Goal: Transaction & Acquisition: Purchase product/service

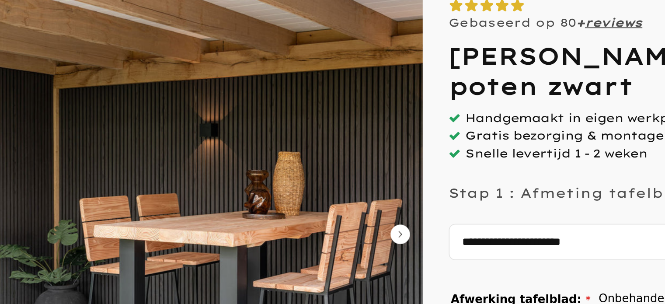
scroll to position [1, 0]
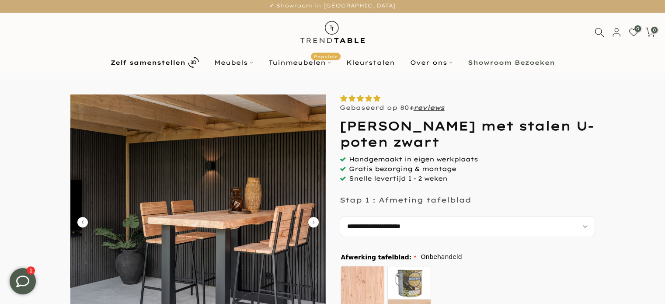
click at [315, 220] on icon "Carousel Next Arrow" at bounding box center [313, 222] width 10 height 10
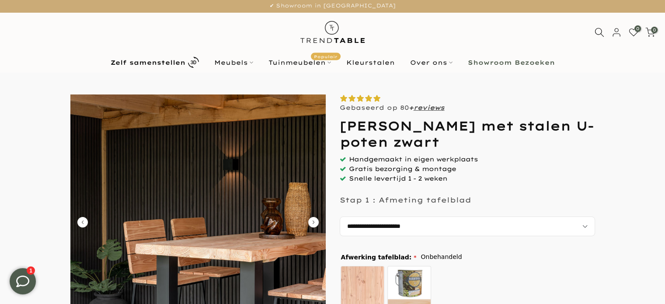
click at [315, 220] on icon "Carousel Next Arrow" at bounding box center [313, 222] width 10 height 10
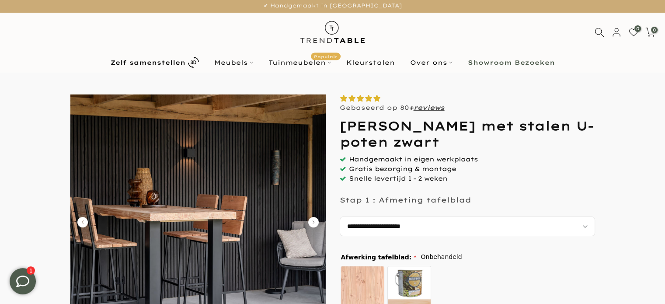
click at [315, 220] on icon "Carousel Next Arrow" at bounding box center [313, 222] width 10 height 10
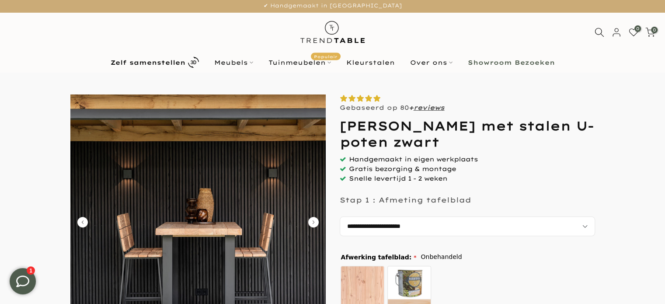
click at [315, 220] on icon "Carousel Next Arrow" at bounding box center [313, 222] width 10 height 10
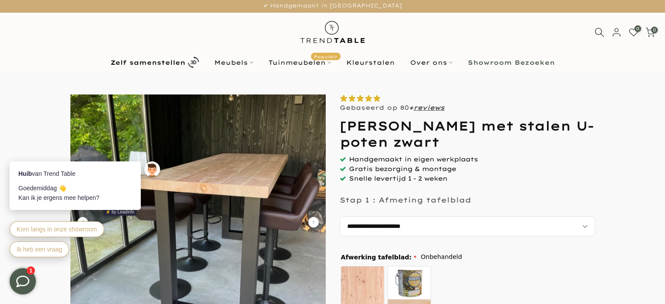
click at [313, 223] on icon "Carousel Next Arrow" at bounding box center [313, 222] width 10 height 10
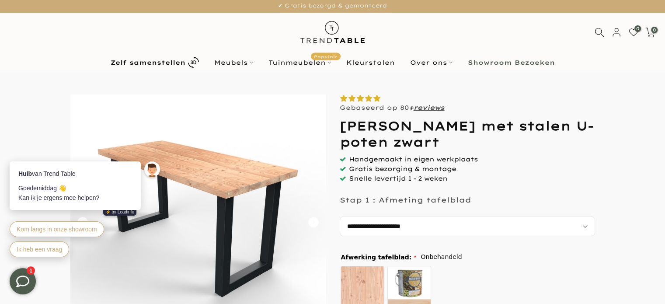
click at [244, 173] on img at bounding box center [197, 221] width 255 height 255
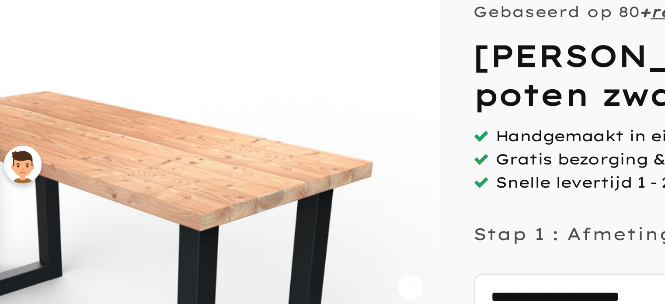
scroll to position [3, 0]
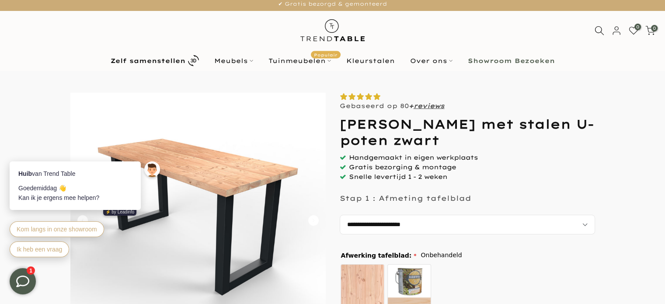
click at [250, 157] on img at bounding box center [197, 220] width 255 height 255
click at [345, 223] on select "**********" at bounding box center [467, 225] width 255 height 20
click at [167, 62] on b "Zelf samenstellen" at bounding box center [148, 61] width 75 height 6
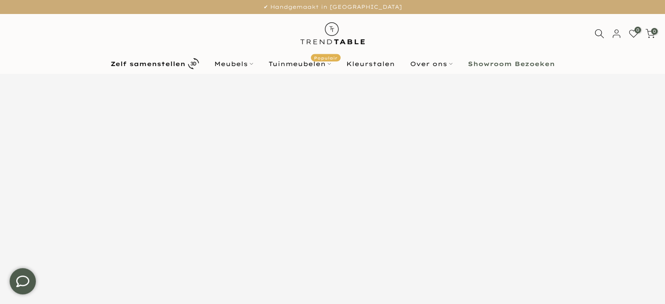
click at [167, 62] on b "Zelf samenstellen" at bounding box center [148, 64] width 75 height 6
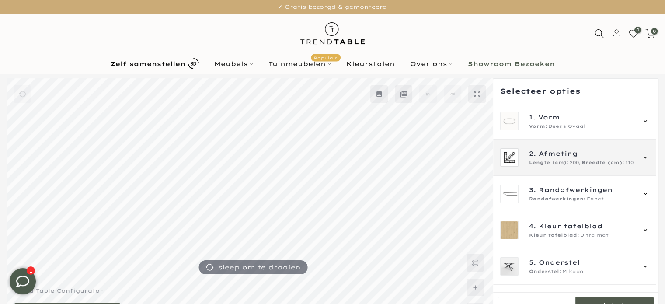
click at [606, 163] on span "Breedte (cm):" at bounding box center [603, 162] width 43 height 7
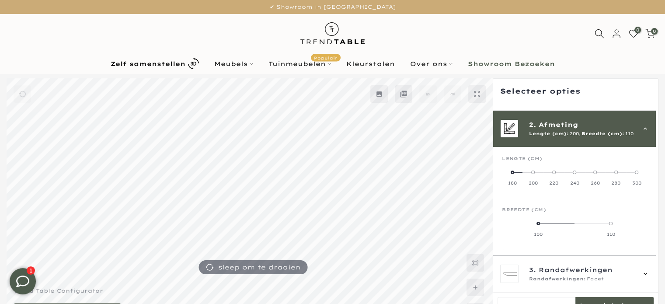
scroll to position [36, 0]
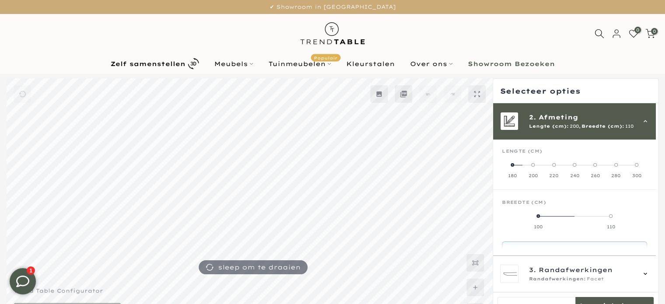
drag, startPoint x: 614, startPoint y: 217, endPoint x: 580, endPoint y: 224, distance: 34.4
click at [580, 224] on label "110" at bounding box center [611, 221] width 73 height 17
drag, startPoint x: 610, startPoint y: 213, endPoint x: 524, endPoint y: 228, distance: 87.6
click at [524, 228] on mmq-radio-scale at bounding box center [574, 221] width 145 height 17
click at [537, 215] on span at bounding box center [538, 215] width 3 height 3
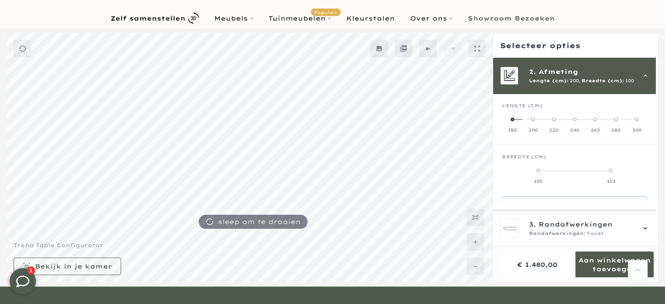
scroll to position [45, 0]
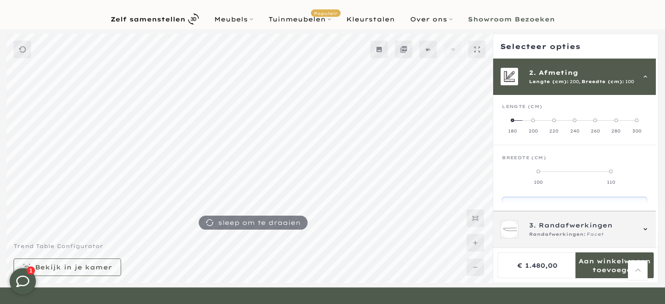
click at [618, 225] on span "3. Randafwerkingen" at bounding box center [582, 225] width 106 height 10
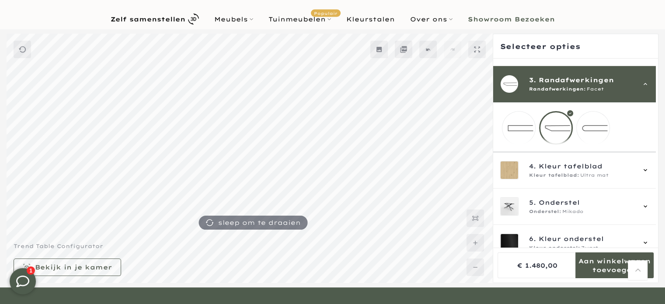
scroll to position [73, 0]
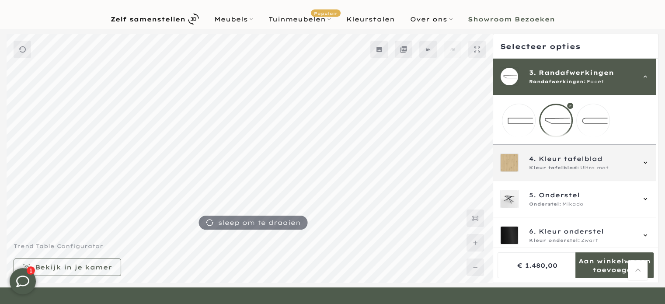
click at [580, 163] on span "Kleur tafelblad" at bounding box center [571, 159] width 64 height 10
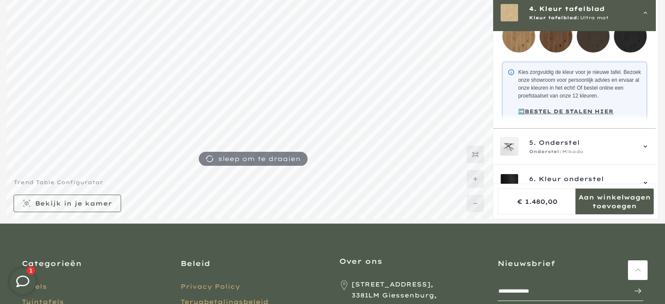
scroll to position [240, 0]
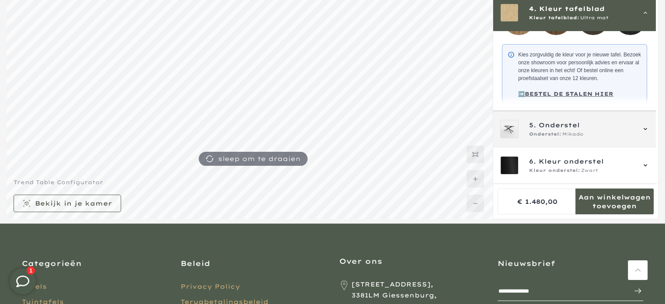
click at [599, 119] on div "5. Onderstel Onderstel: Mikado" at bounding box center [574, 129] width 163 height 36
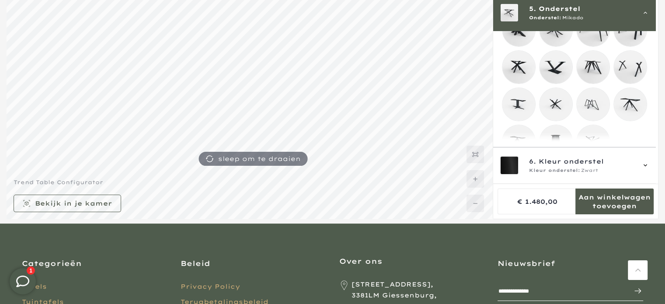
scroll to position [0, 0]
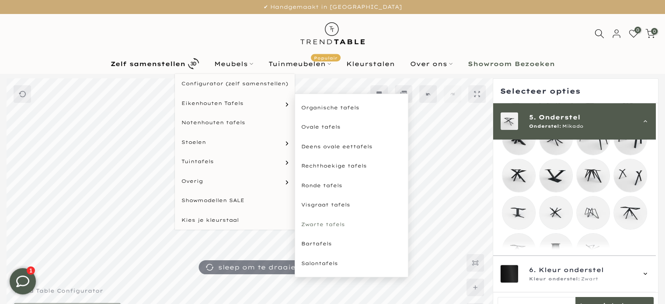
click at [328, 221] on link "Zwarte tafels" at bounding box center [352, 225] width 114 height 20
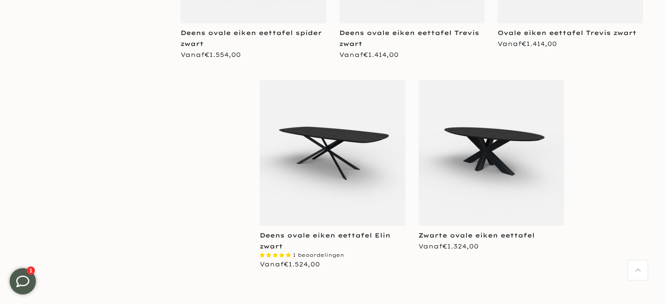
scroll to position [749, 0]
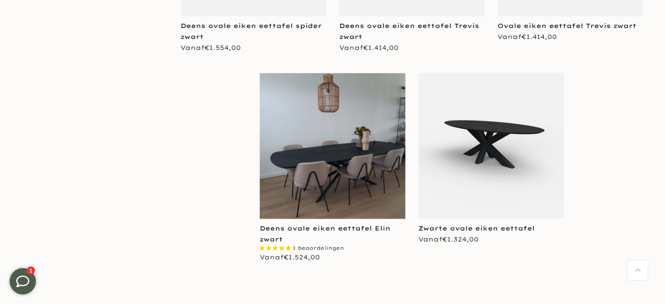
click at [341, 147] on img at bounding box center [333, 146] width 146 height 146
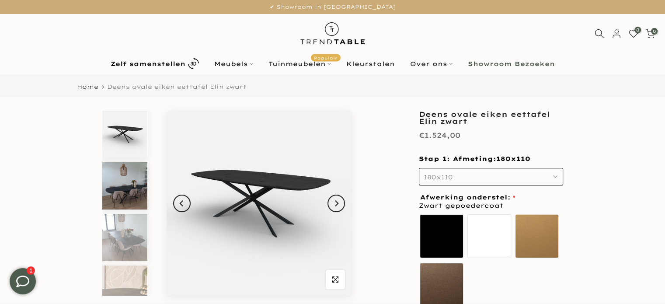
click at [116, 198] on img at bounding box center [124, 185] width 45 height 47
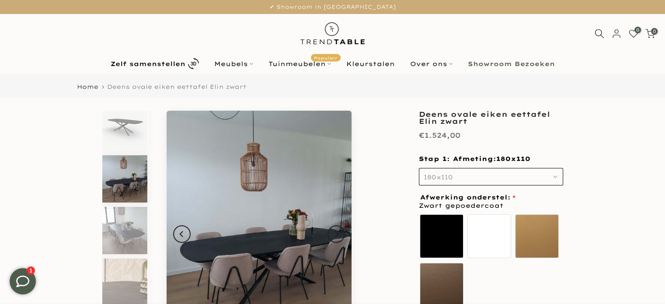
scroll to position [7, 0]
click at [113, 241] on img at bounding box center [124, 230] width 45 height 47
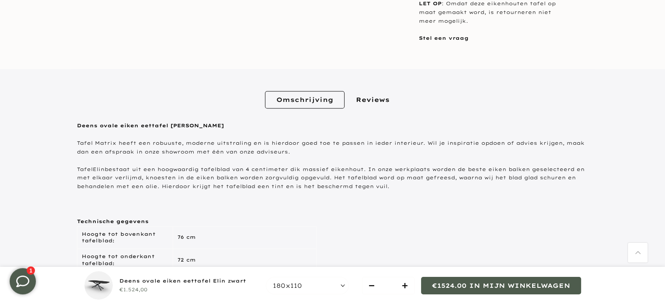
scroll to position [0, 0]
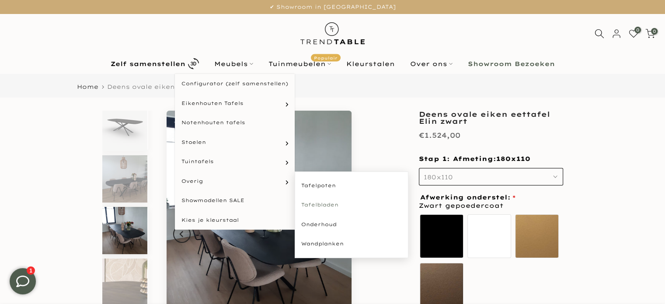
click at [327, 206] on link "Tafelbladen" at bounding box center [352, 205] width 114 height 20
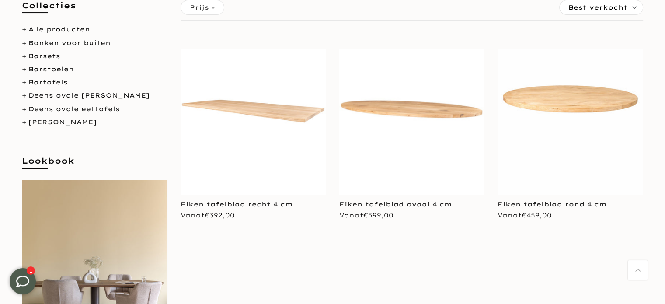
scroll to position [111, 0]
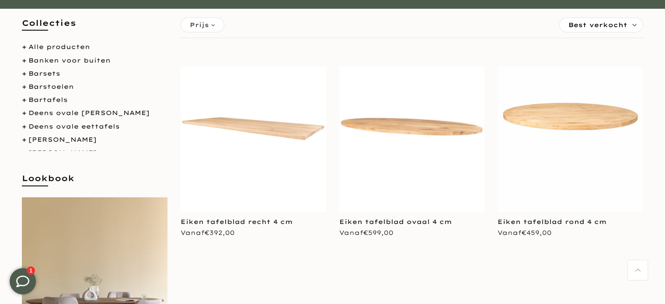
click at [261, 136] on img at bounding box center [254, 139] width 146 height 146
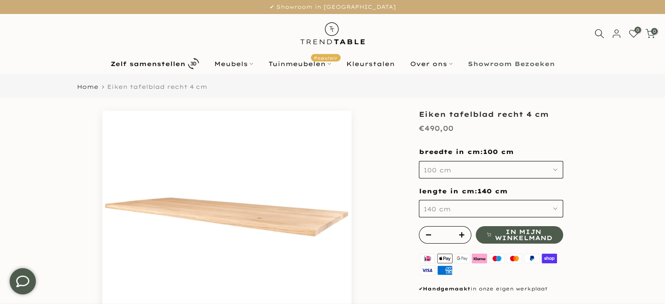
click at [436, 175] on button "100 cm" at bounding box center [491, 169] width 144 height 17
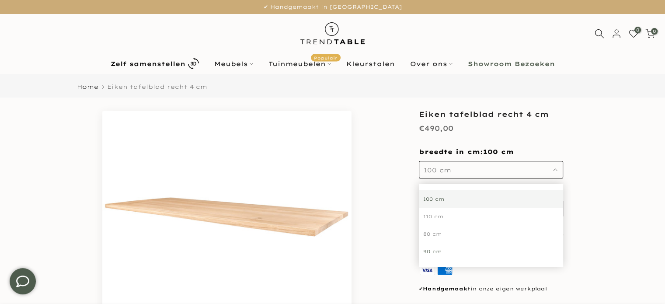
click at [439, 252] on div "90 cm" at bounding box center [491, 251] width 144 height 17
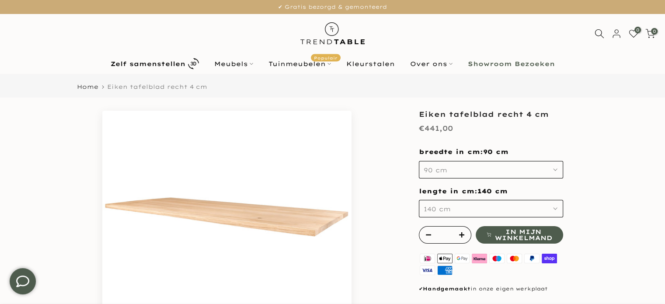
click at [437, 209] on span "140 cm" at bounding box center [437, 209] width 27 height 8
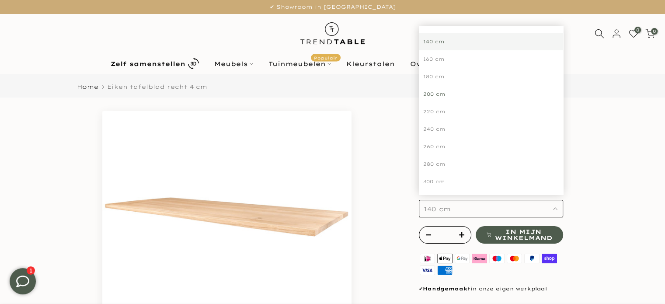
click at [430, 94] on div "200 cm" at bounding box center [491, 93] width 144 height 17
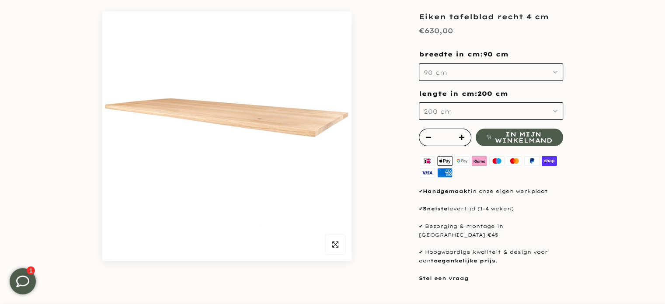
scroll to position [111, 0]
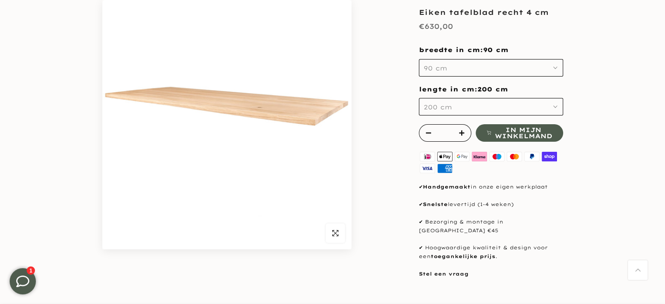
click at [379, 122] on div "**********" at bounding box center [332, 139] width 525 height 279
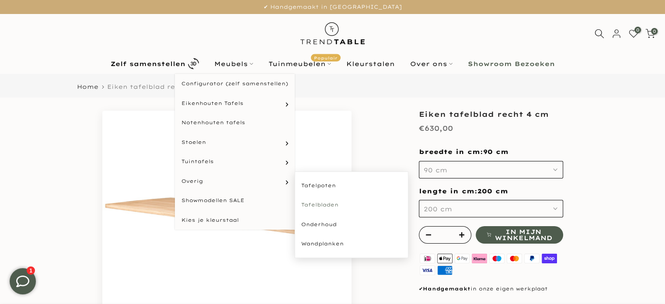
click at [327, 204] on link "Tafelbladen" at bounding box center [352, 205] width 114 height 20
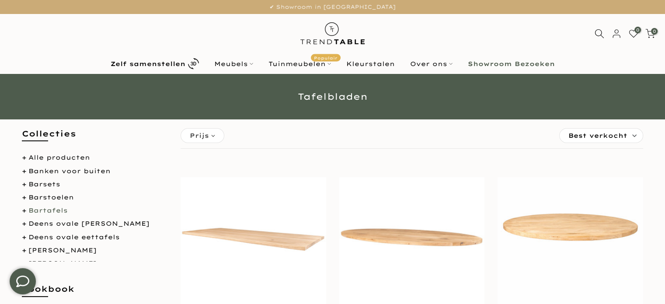
click at [41, 209] on link "Bartafels" at bounding box center [47, 210] width 39 height 8
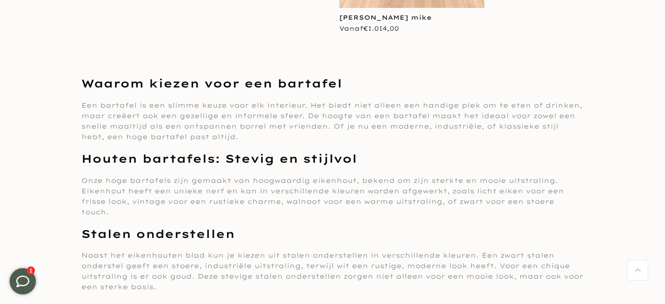
scroll to position [86, 0]
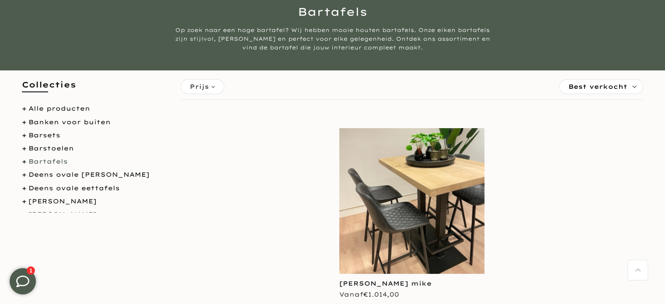
click at [449, 183] on img at bounding box center [412, 201] width 146 height 146
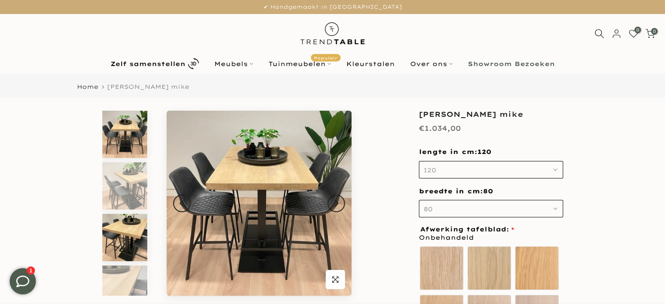
click at [123, 230] on img at bounding box center [124, 237] width 45 height 47
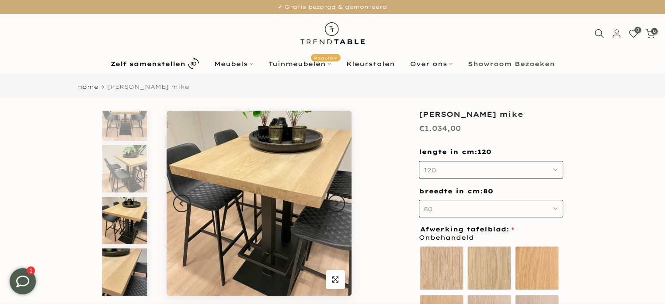
click at [119, 278] on img at bounding box center [124, 271] width 45 height 47
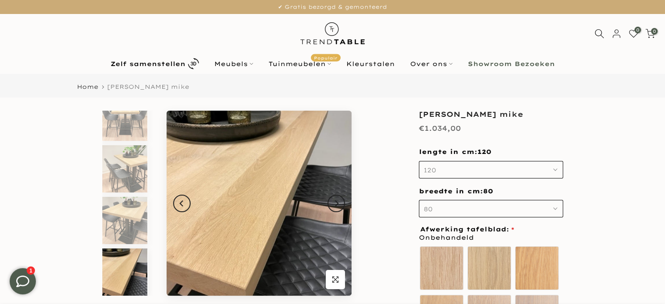
click at [437, 166] on button "120" at bounding box center [491, 169] width 144 height 17
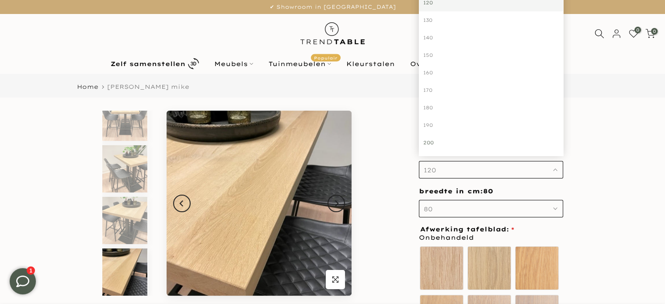
click at [432, 142] on div "200" at bounding box center [491, 142] width 144 height 17
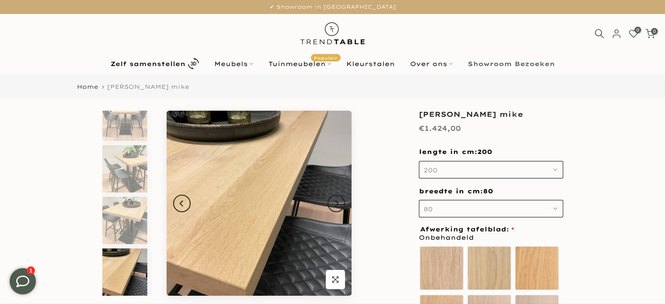
click at [438, 213] on button "80" at bounding box center [491, 208] width 144 height 17
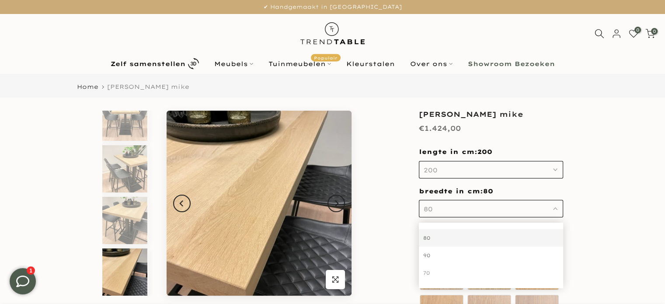
click at [437, 254] on div "90" at bounding box center [491, 255] width 144 height 17
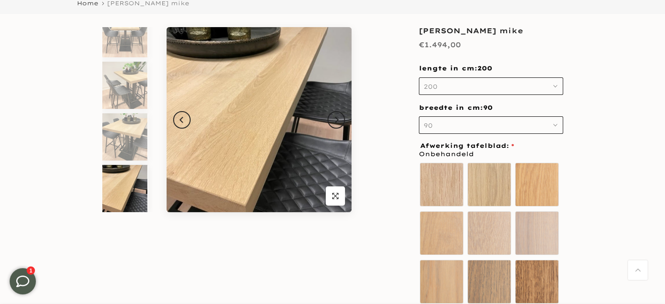
scroll to position [82, 0]
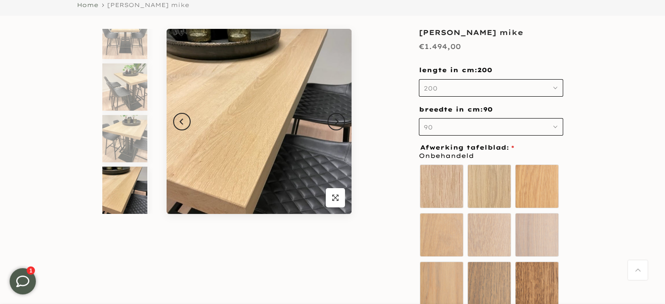
click at [86, 3] on link "Home" at bounding box center [87, 5] width 21 height 6
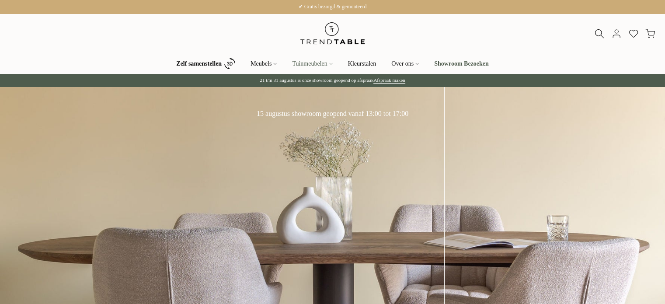
click at [323, 63] on link "Tuinmeubelen Populair" at bounding box center [313, 64] width 56 height 10
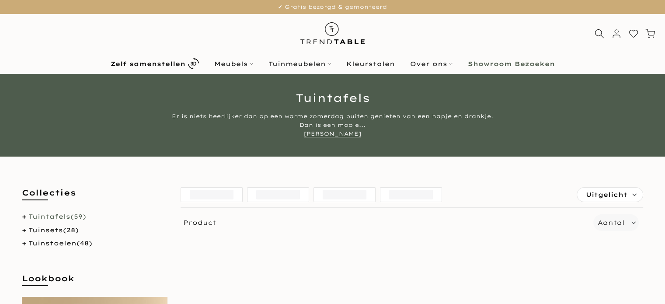
click at [59, 217] on link "Tuintafels (59)" at bounding box center [57, 217] width 58 height 8
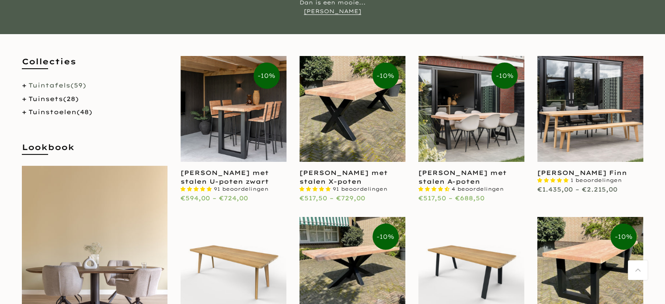
scroll to position [198, 0]
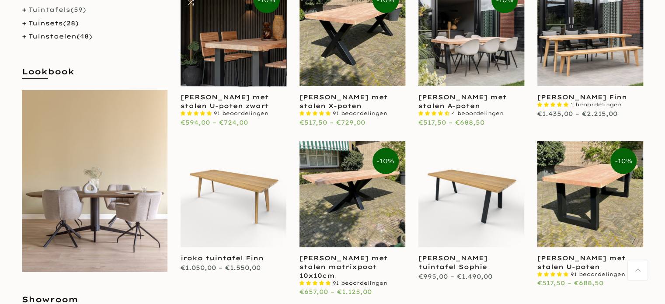
click at [232, 35] on link at bounding box center [234, 33] width 106 height 106
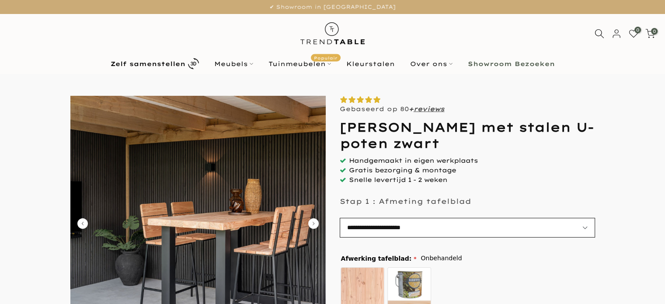
click at [370, 232] on select "**********" at bounding box center [467, 228] width 255 height 20
click at [585, 224] on select "**********" at bounding box center [467, 228] width 255 height 20
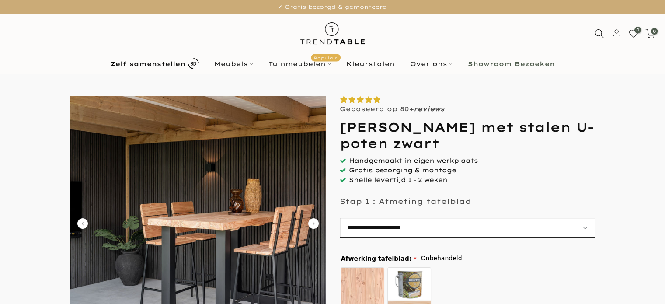
click at [585, 224] on select "**********" at bounding box center [467, 228] width 255 height 20
select select "**********"
click at [340, 218] on select "**********" at bounding box center [467, 228] width 255 height 20
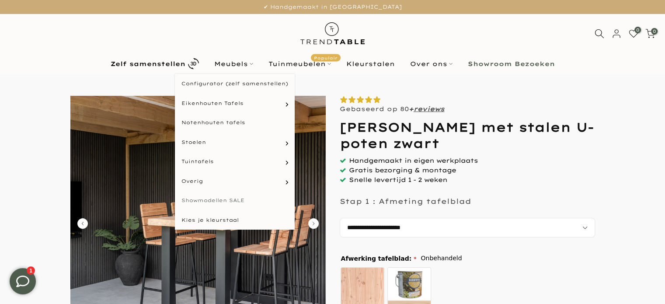
click at [215, 201] on link "Showmodellen SALE" at bounding box center [235, 201] width 120 height 20
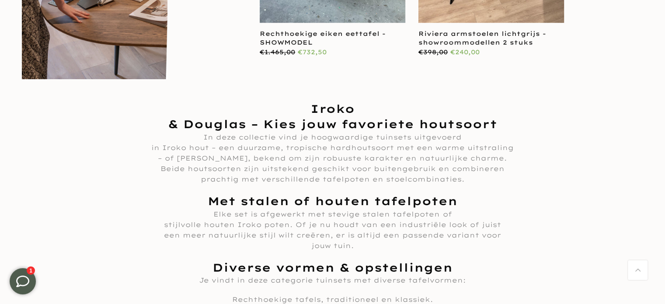
scroll to position [20, 0]
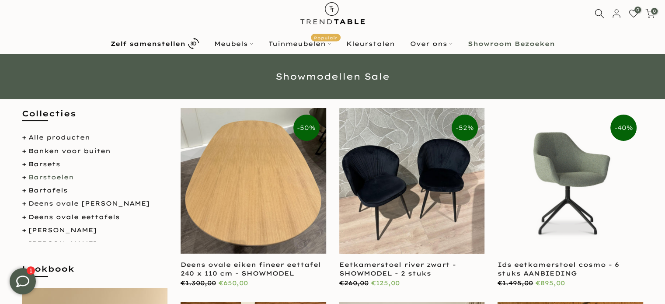
click at [49, 177] on link "Barstoelen" at bounding box center [50, 177] width 45 height 8
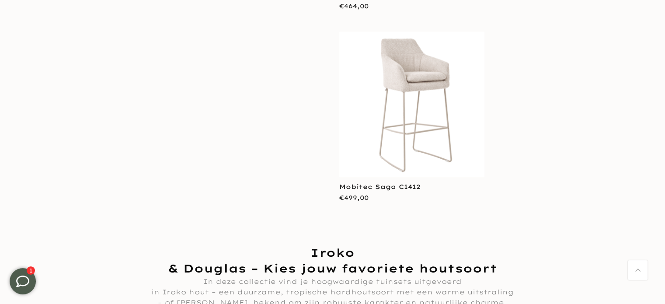
scroll to position [1137, 0]
